Goal: Information Seeking & Learning: Learn about a topic

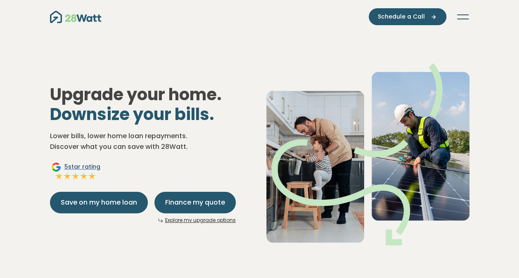
click at [462, 17] on button "Toggle navigation" at bounding box center [463, 17] width 13 height 8
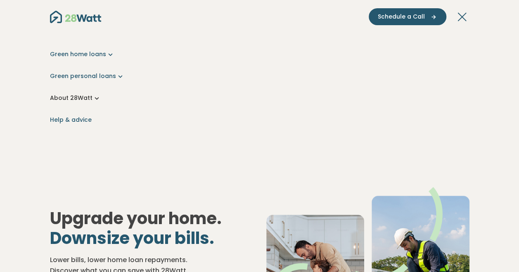
click at [82, 98] on link "About 28Watt" at bounding box center [260, 98] width 420 height 9
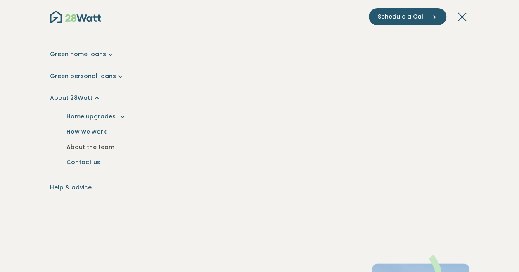
click at [84, 147] on link "About the team" at bounding box center [260, 147] width 407 height 15
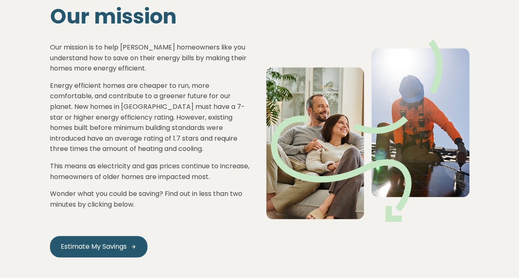
scroll to position [50, 0]
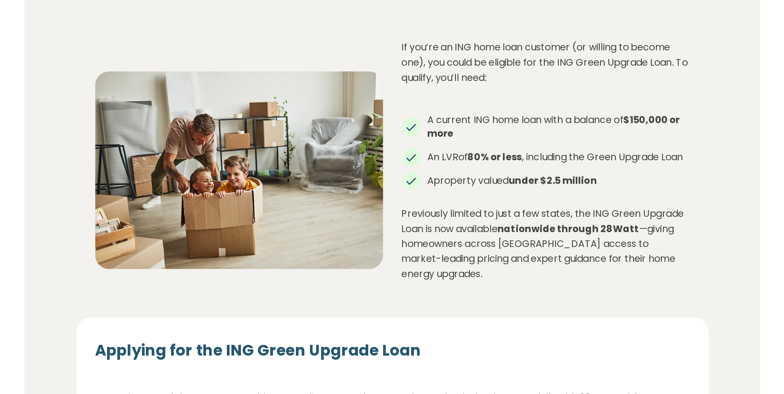
scroll to position [868, 0]
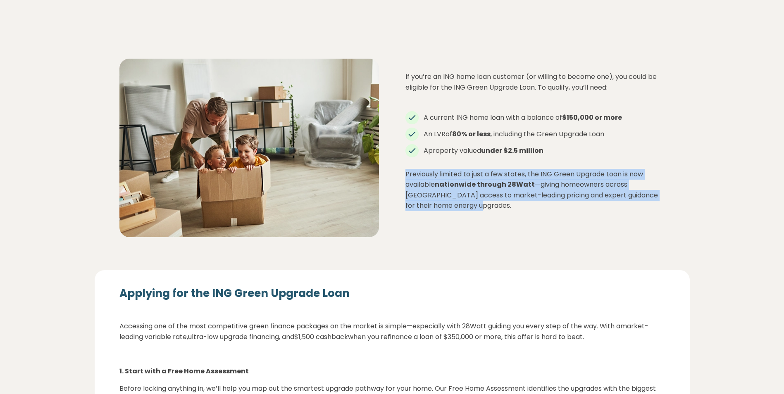
drag, startPoint x: 511, startPoint y: 217, endPoint x: 402, endPoint y: 171, distance: 117.6
click at [402, 171] on div "If you’re an ING home loan customer (or willing to become one), you could be el…" at bounding box center [535, 147] width 286 height 153
copy p "Previously limited to just a few states, the ING Green Upgrade Loan is now avai…"
